Goal: Find specific page/section: Find specific page/section

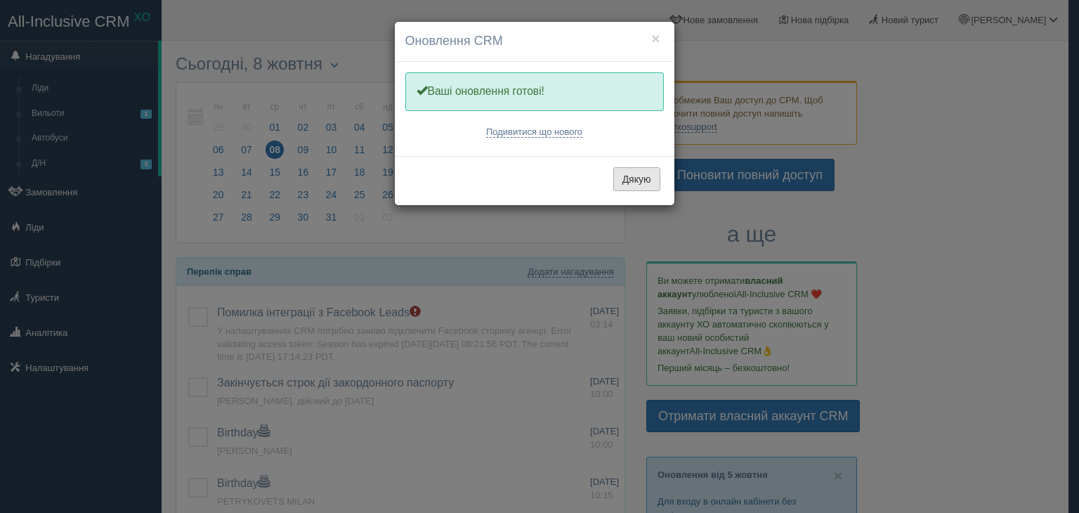
click at [644, 174] on button "Дякую" at bounding box center [636, 179] width 47 height 24
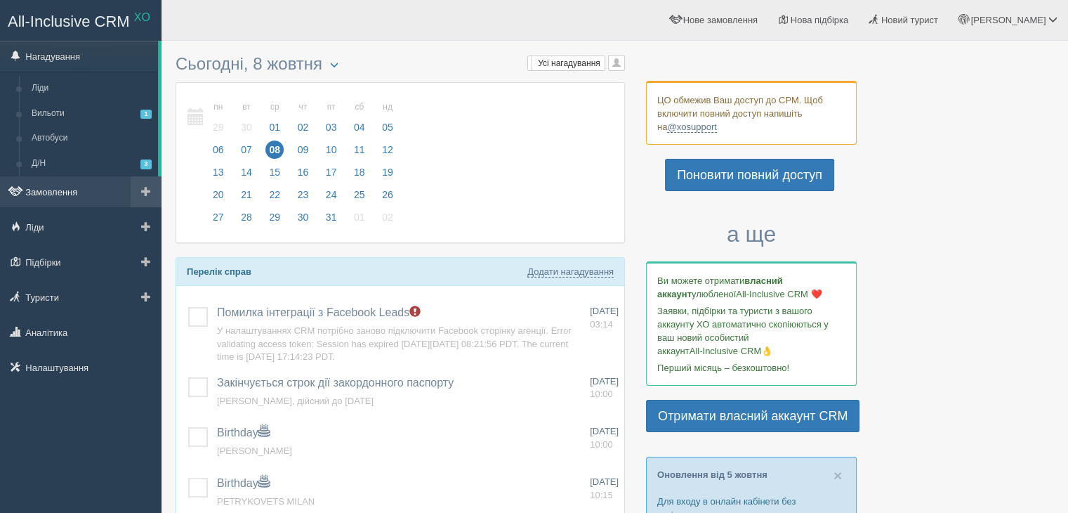
click at [77, 184] on link "Замовлення" at bounding box center [81, 191] width 162 height 31
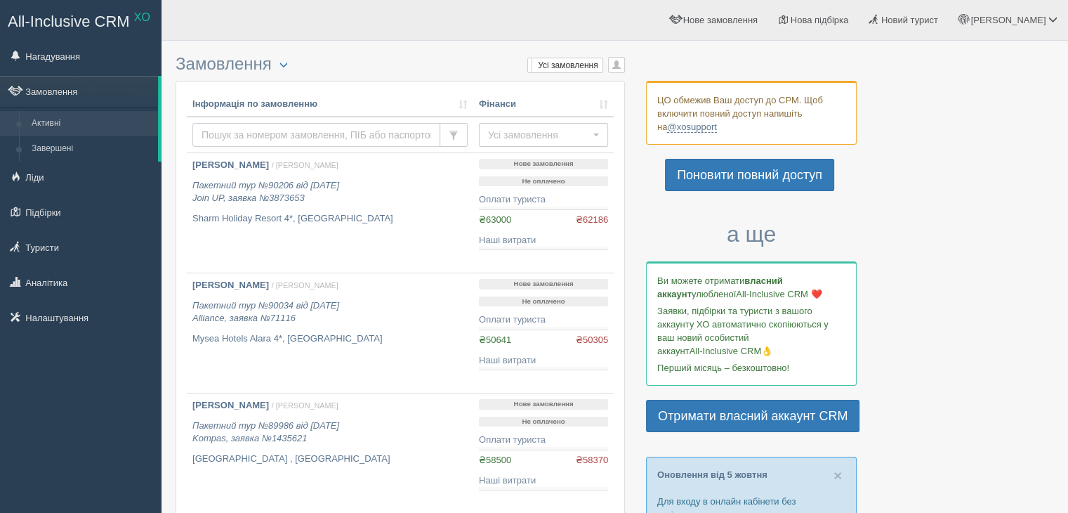
click at [256, 136] on input "text" at bounding box center [316, 135] width 248 height 24
paste input "Rabtsun"
type input "Rabtsun"
